Goal: Check status: Check status

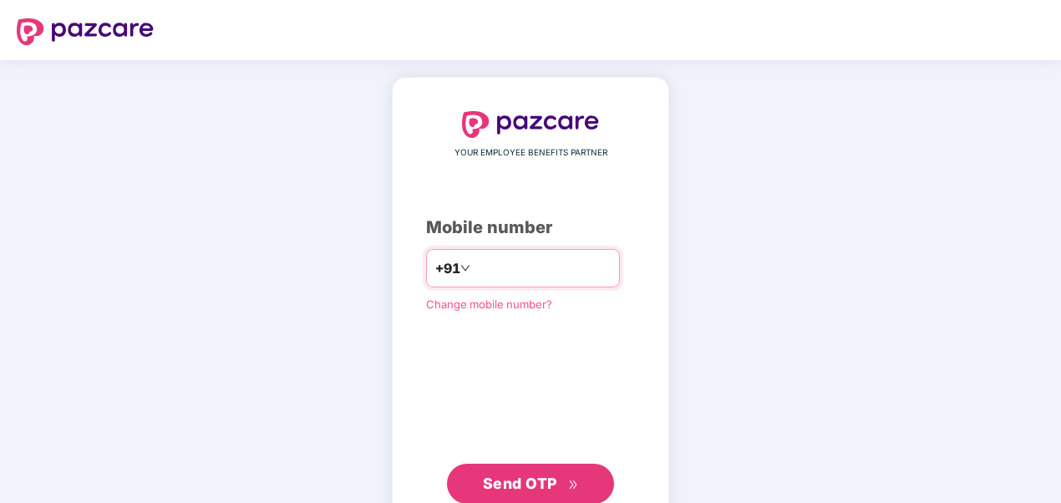
click at [513, 282] on div "+91" at bounding box center [523, 268] width 194 height 38
click at [488, 267] on input "number" at bounding box center [542, 268] width 137 height 27
type input "**********"
click at [518, 483] on span "Send OTP" at bounding box center [520, 483] width 74 height 18
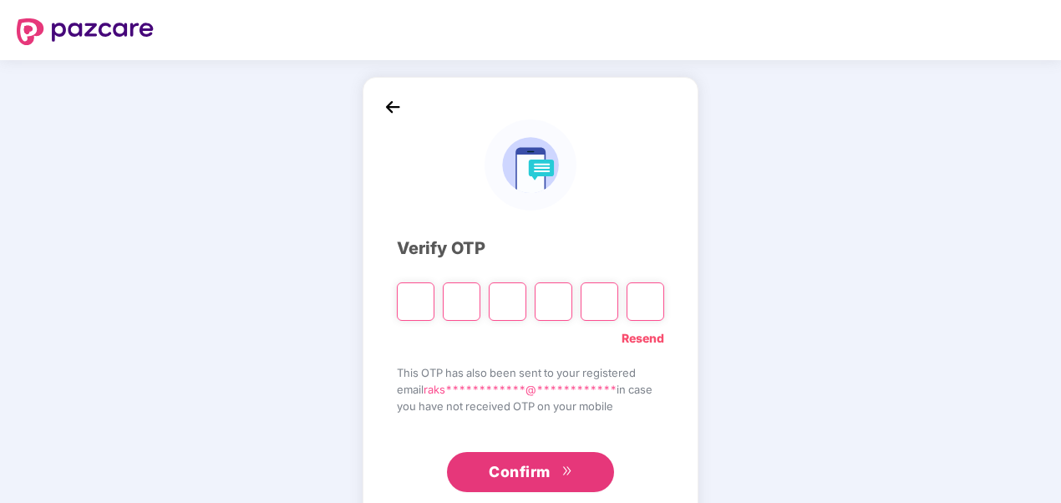
type input "*"
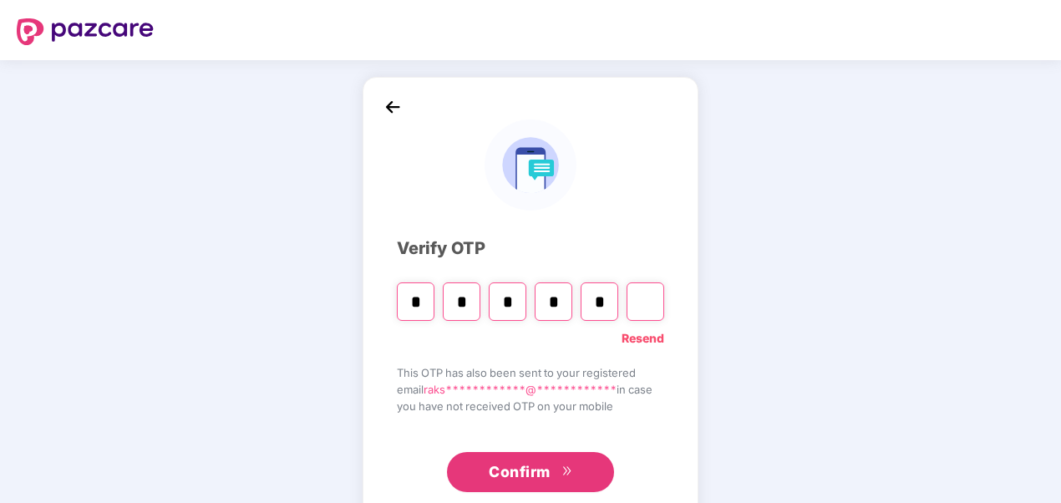
type input "*"
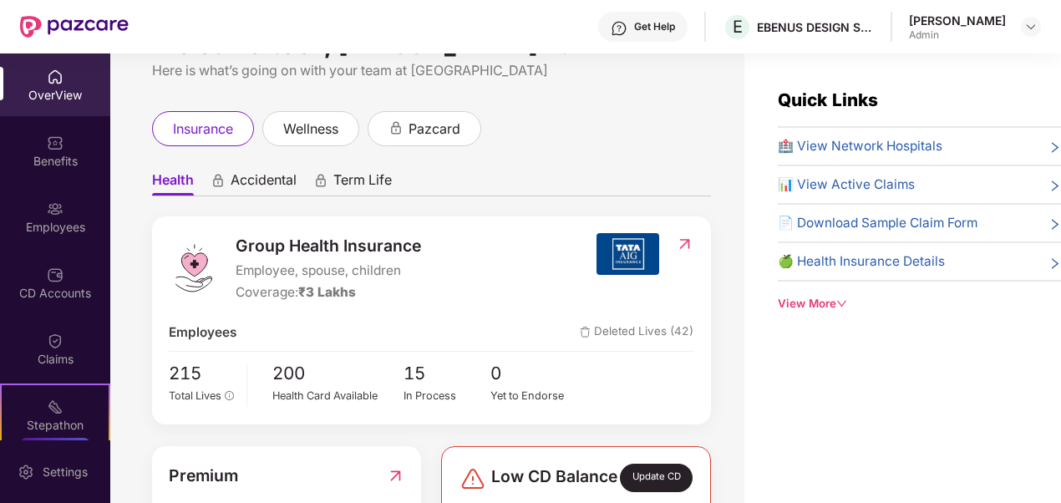
scroll to position [84, 0]
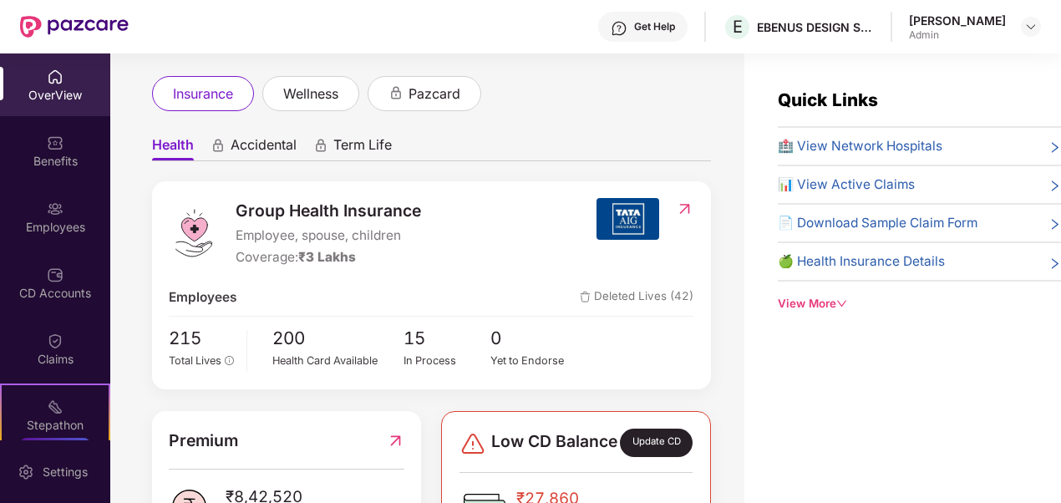
click at [812, 399] on div "Quick Links 🏥 View Network Hospitals 📊 View Active Claims 📄 Download Sample Cla…" at bounding box center [902, 304] width 317 height 503
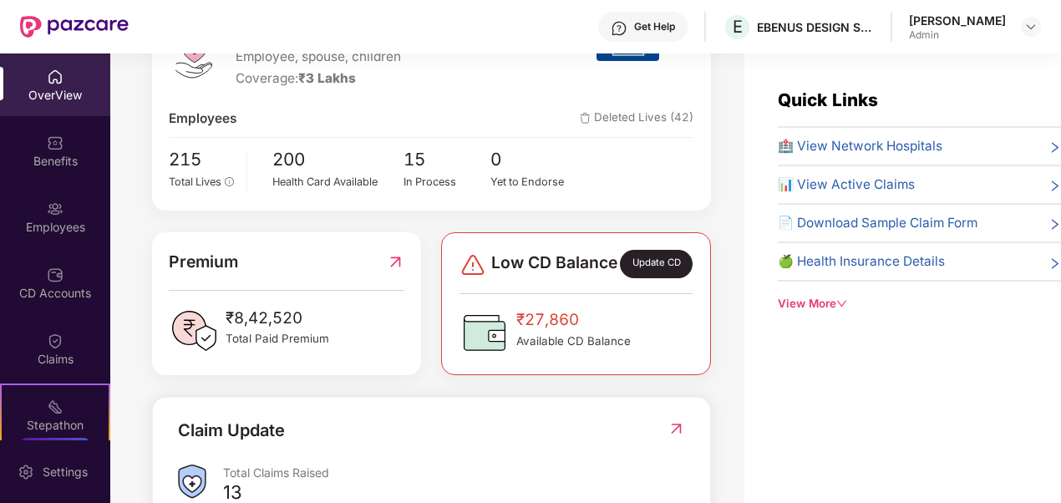
scroll to position [334, 0]
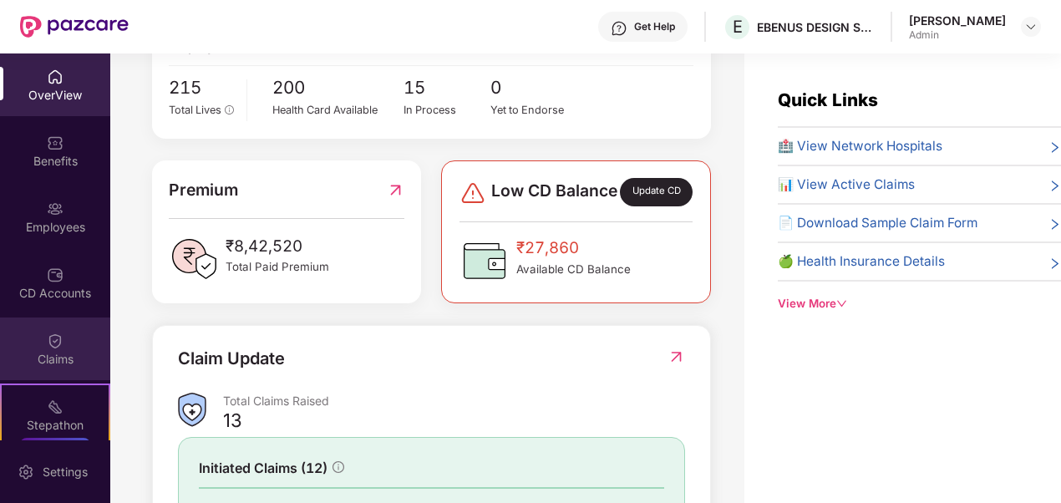
click at [51, 346] on img at bounding box center [55, 340] width 17 height 17
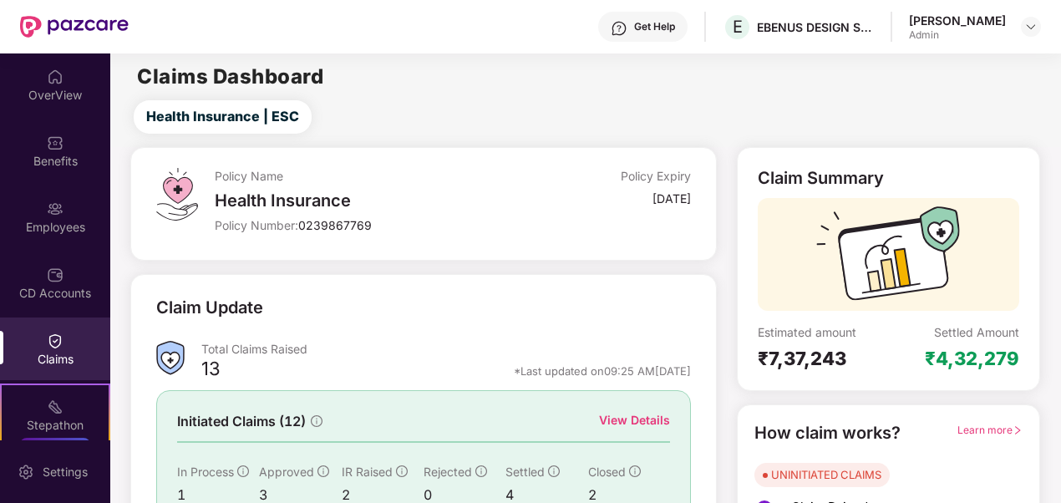
scroll to position [150, 0]
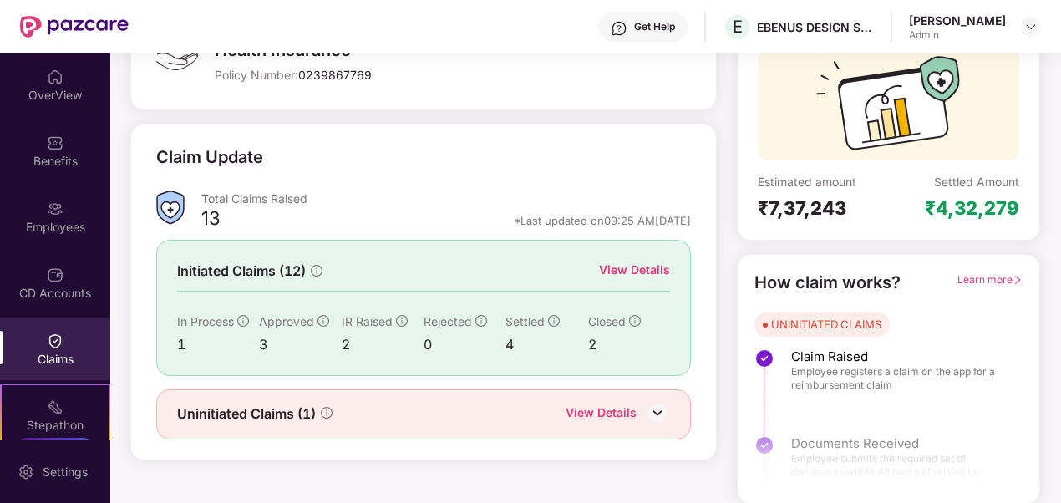
click at [616, 400] on div "Uninitiated Claims (1) View Details" at bounding box center [423, 414] width 535 height 50
click at [614, 406] on div "View Details" at bounding box center [601, 414] width 71 height 22
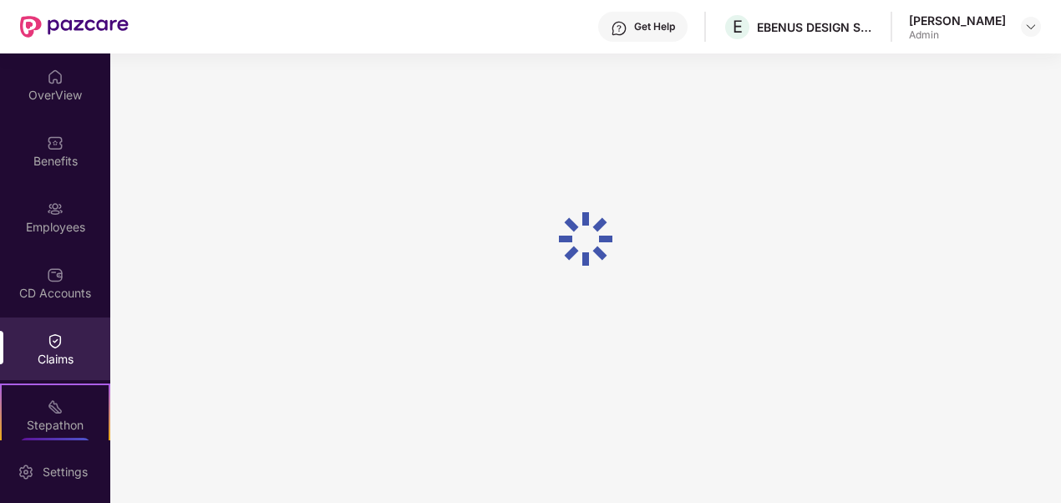
scroll to position [53, 0]
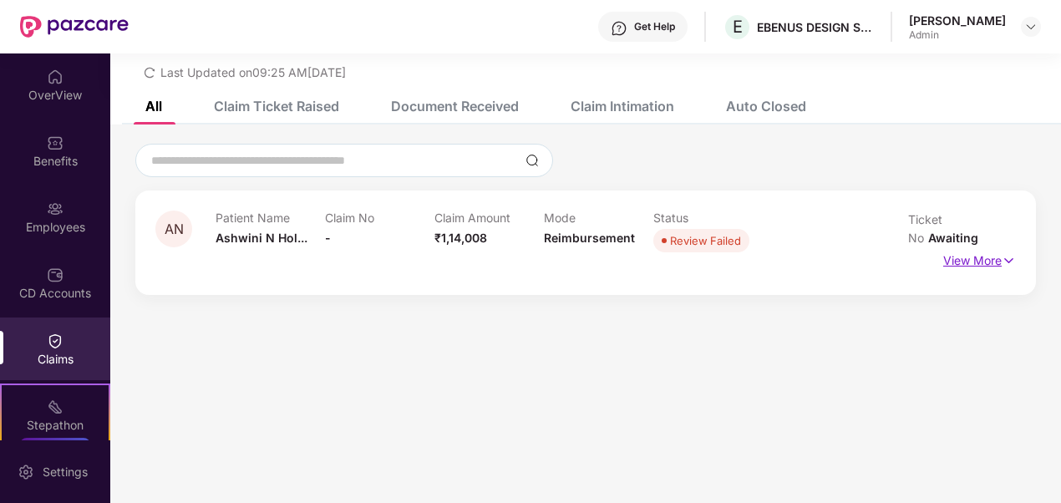
click at [993, 247] on p "View More" at bounding box center [979, 258] width 73 height 23
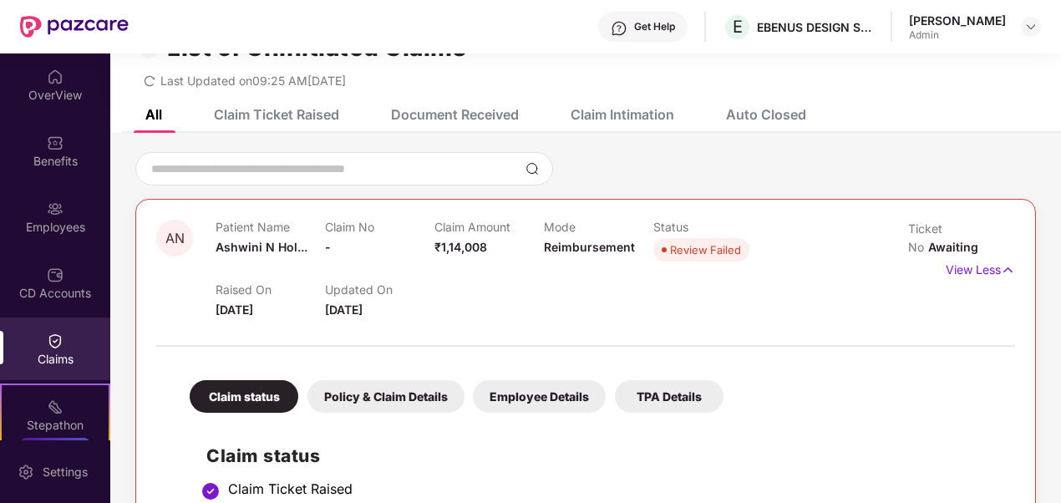
scroll to position [15, 0]
